Goal: Information Seeking & Learning: Learn about a topic

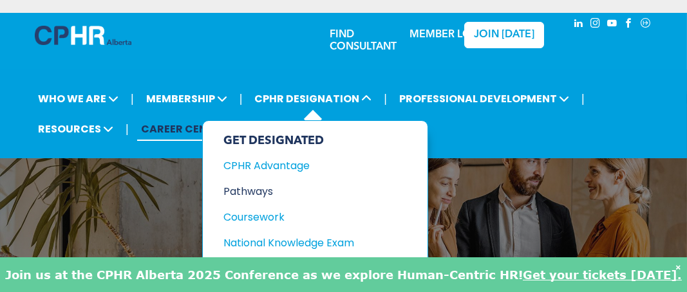
click at [245, 191] on div "Pathways" at bounding box center [309, 192] width 172 height 16
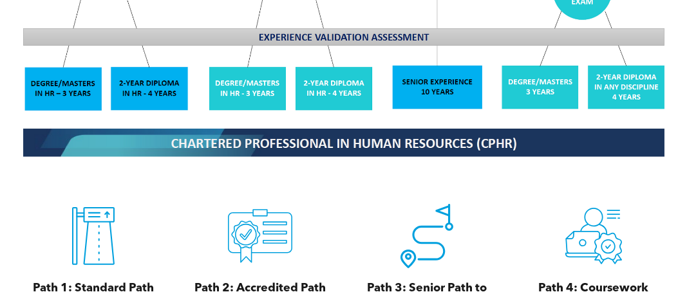
scroll to position [1402, 0]
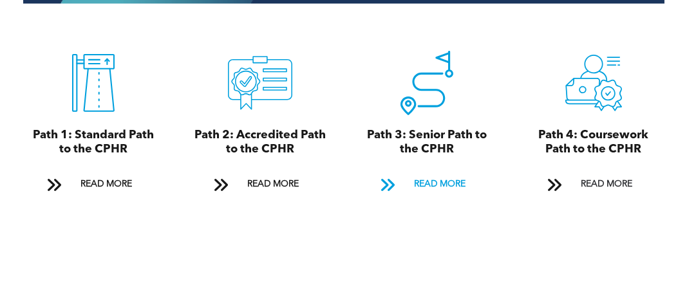
click at [413, 184] on span "READ MORE" at bounding box center [440, 185] width 61 height 24
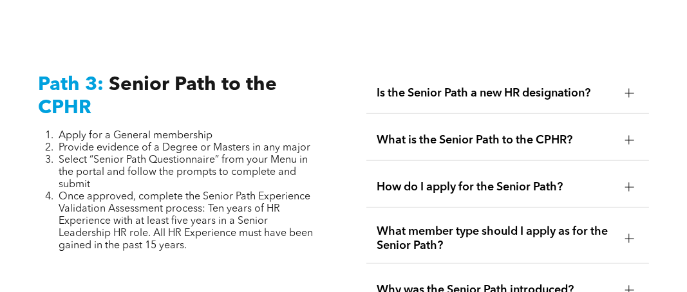
scroll to position [3318, 0]
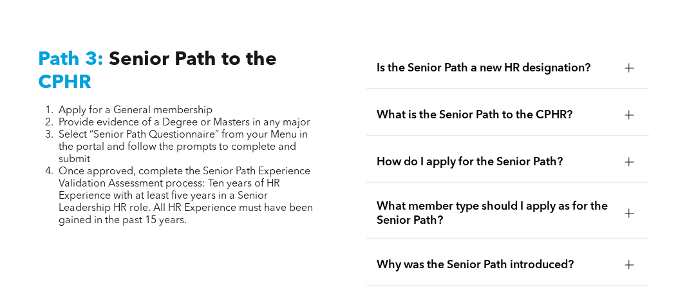
click at [628, 68] on div at bounding box center [629, 68] width 9 height 1
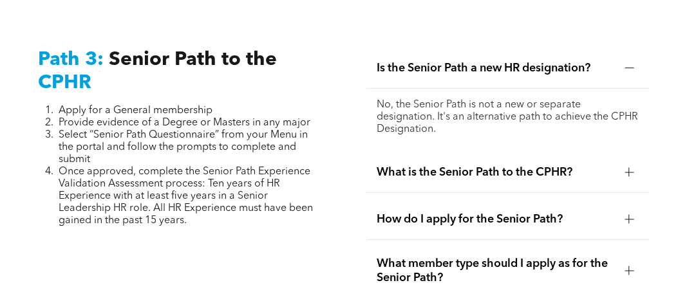
click at [628, 68] on div at bounding box center [629, 68] width 9 height 1
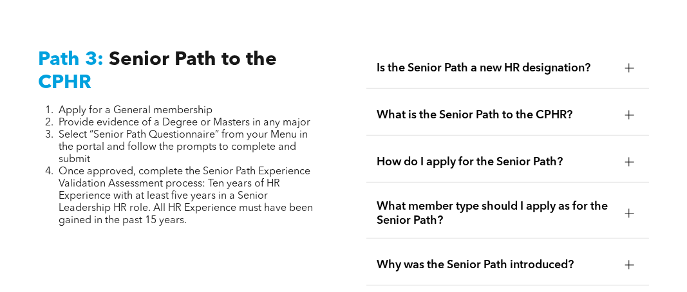
click at [628, 111] on div at bounding box center [629, 115] width 9 height 9
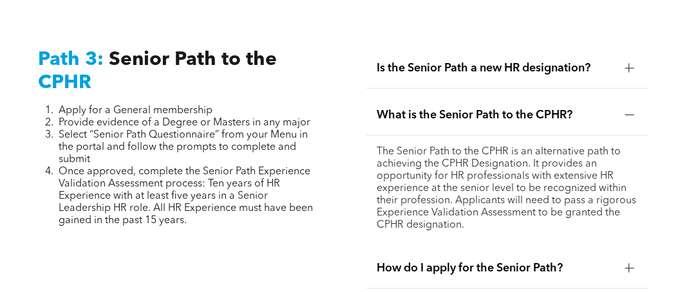
click at [626, 111] on div at bounding box center [629, 115] width 9 height 9
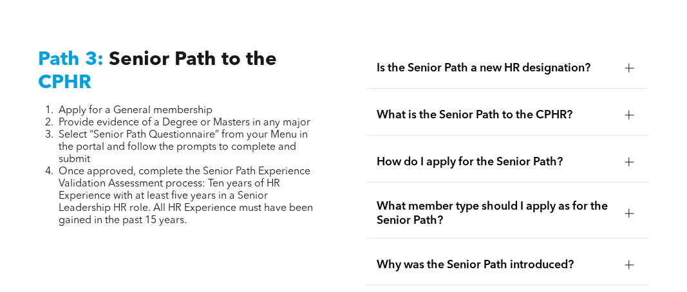
click at [630, 153] on div at bounding box center [628, 162] width 19 height 19
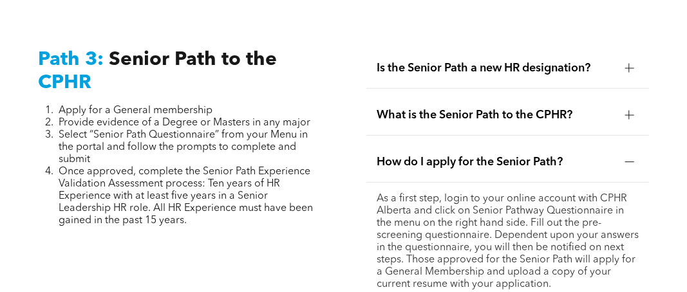
click at [630, 158] on div at bounding box center [629, 162] width 9 height 9
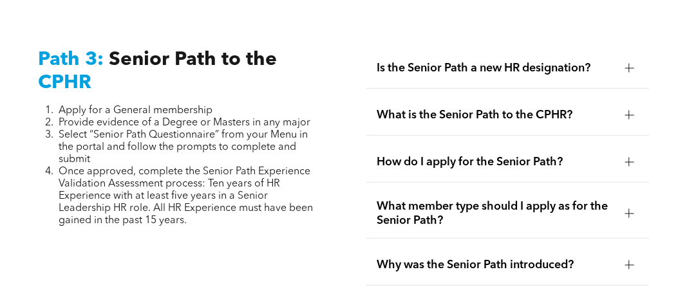
click at [630, 213] on div at bounding box center [629, 213] width 9 height 1
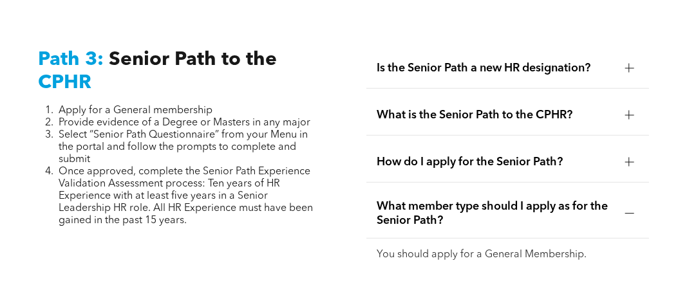
click at [630, 213] on div at bounding box center [629, 213] width 9 height 1
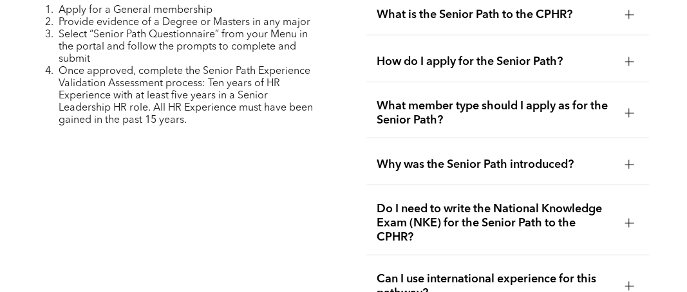
scroll to position [3470, 0]
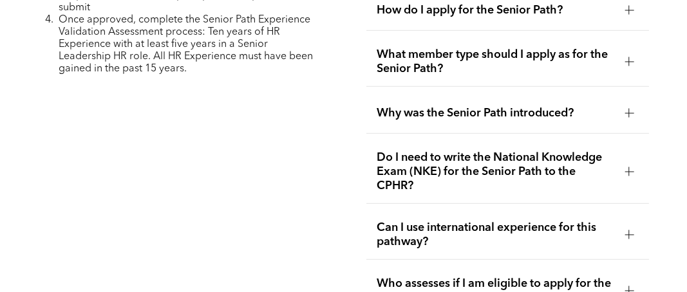
click at [628, 109] on div at bounding box center [629, 113] width 9 height 9
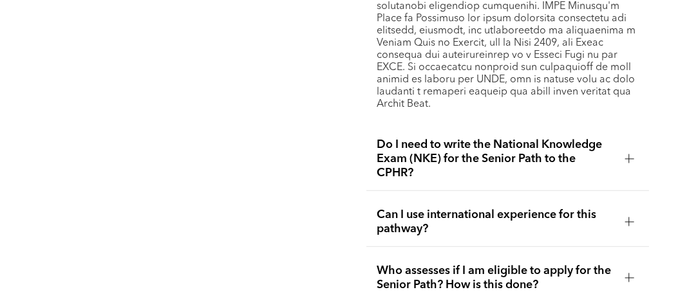
scroll to position [3857, 0]
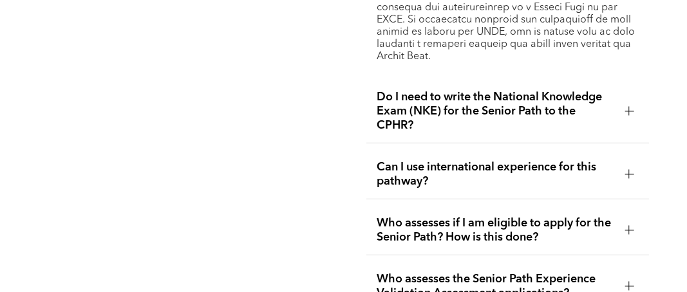
click at [628, 107] on div at bounding box center [629, 111] width 9 height 9
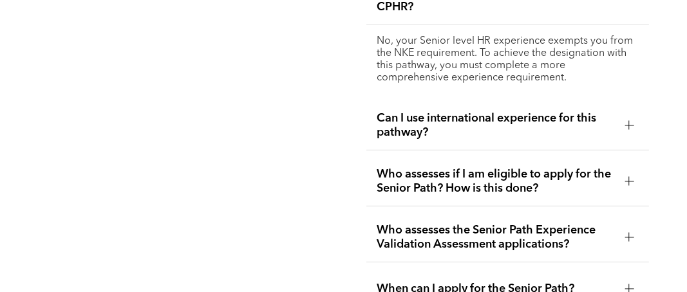
scroll to position [3675, 0]
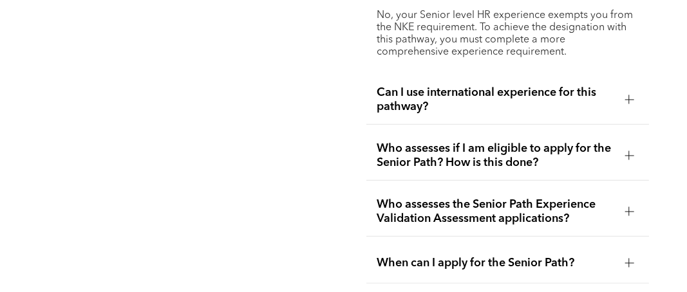
click at [630, 95] on div at bounding box center [629, 99] width 9 height 9
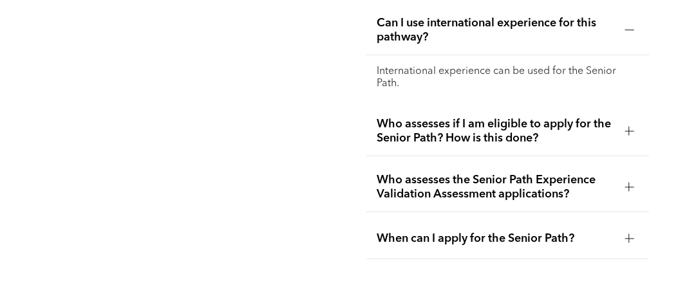
click at [626, 127] on div at bounding box center [629, 131] width 9 height 9
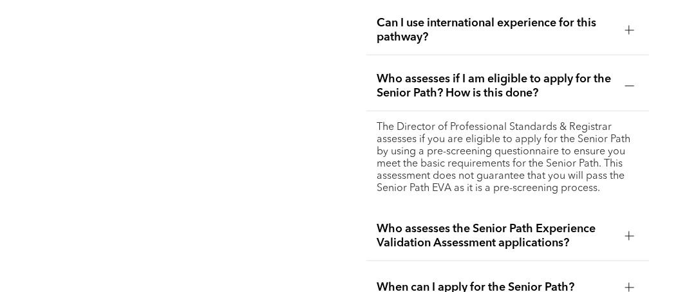
scroll to position [3796, 0]
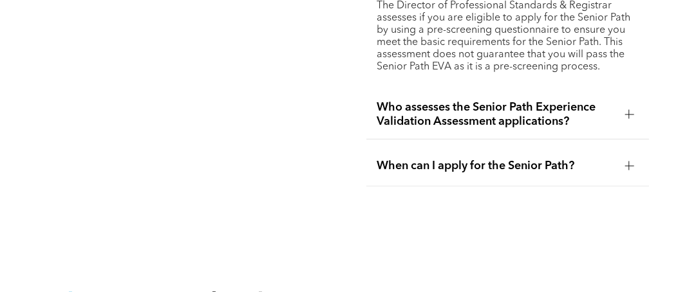
click at [630, 110] on div at bounding box center [629, 114] width 9 height 9
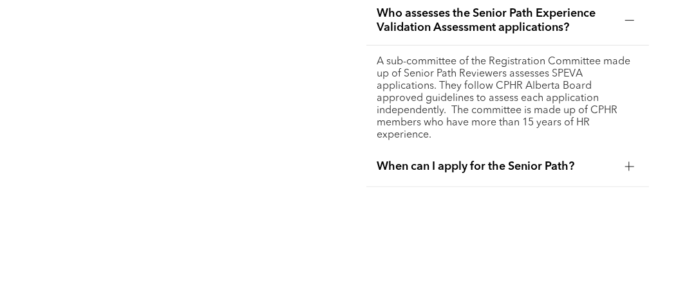
click at [630, 166] on div at bounding box center [629, 166] width 9 height 1
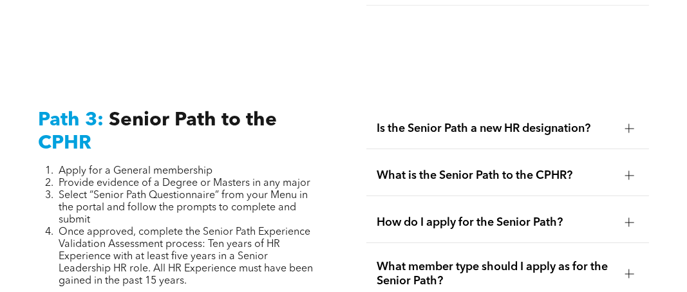
scroll to position [3322, 0]
